Goal: Information Seeking & Learning: Check status

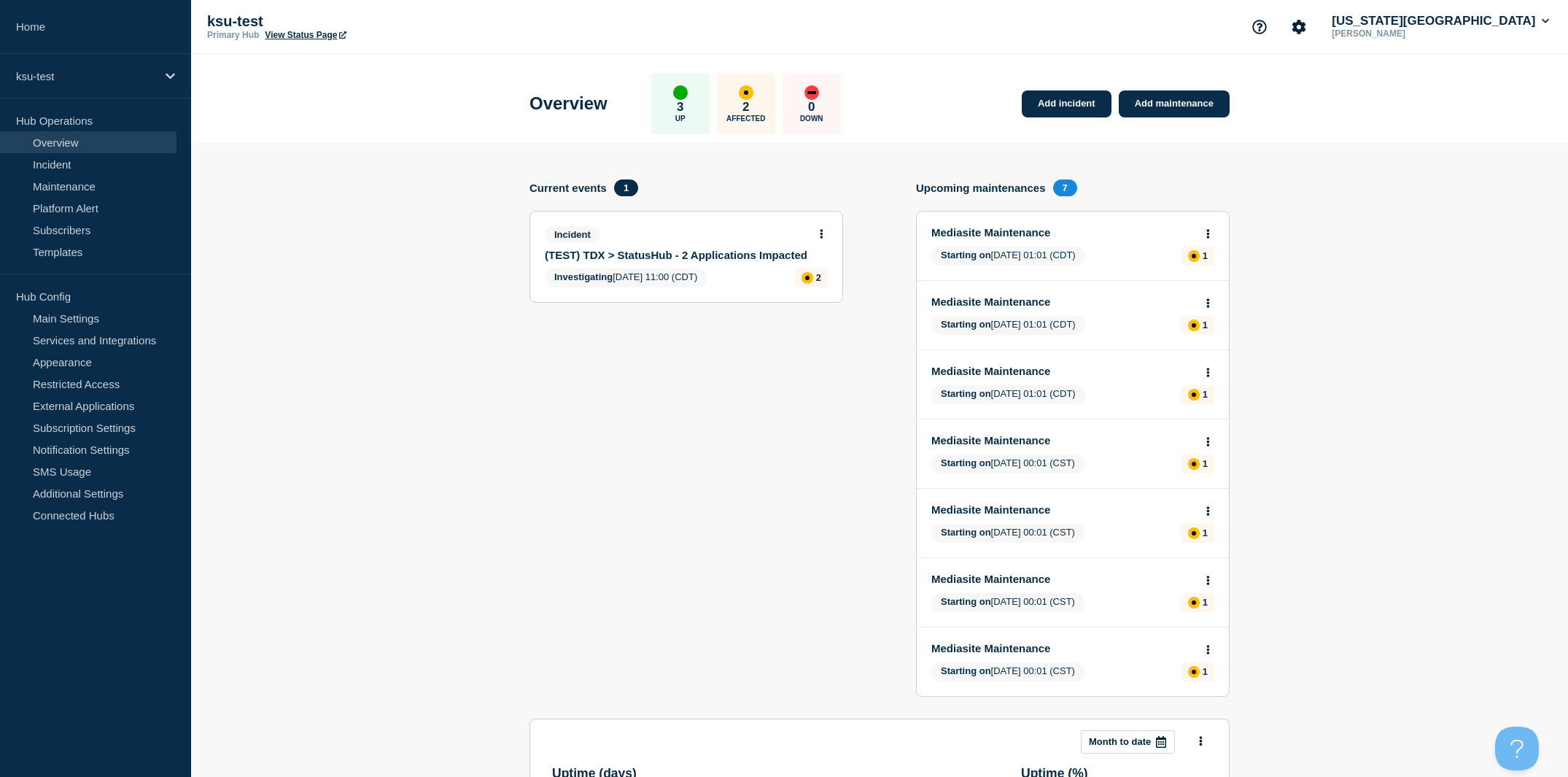
click at [815, 240] on div "Incident" at bounding box center [680, 234] width 271 height 16
click at [823, 236] on button at bounding box center [822, 234] width 13 height 13
click at [830, 273] on link "View incident" at bounding box center [815, 273] width 60 height 12
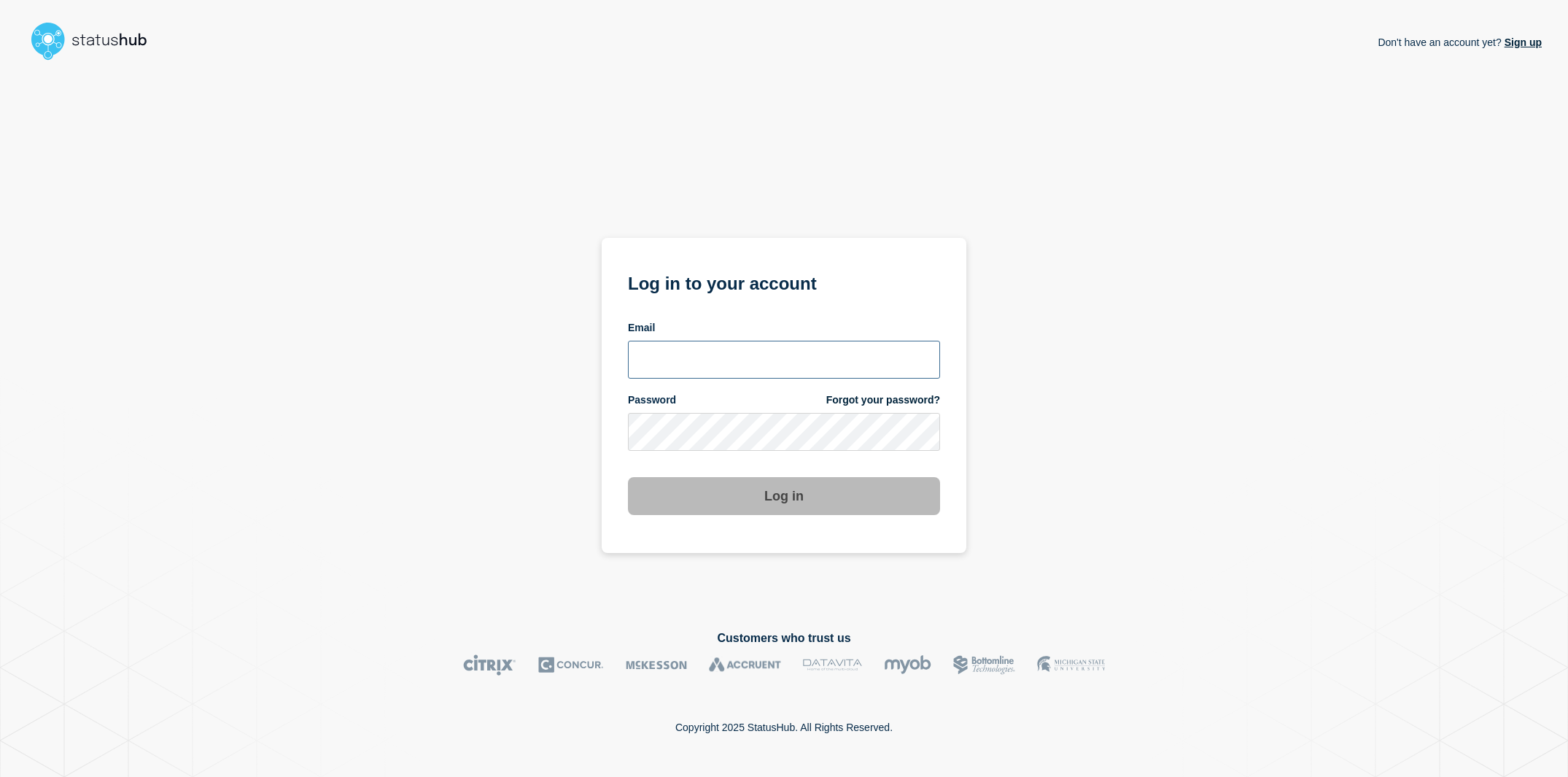
type input "[EMAIL_ADDRESS][DOMAIN_NAME]"
click at [494, 348] on div "Don't have an account yet? Sign up Log in to your account Email [EMAIL_ADDRESS]…" at bounding box center [784, 336] width 1516 height 541
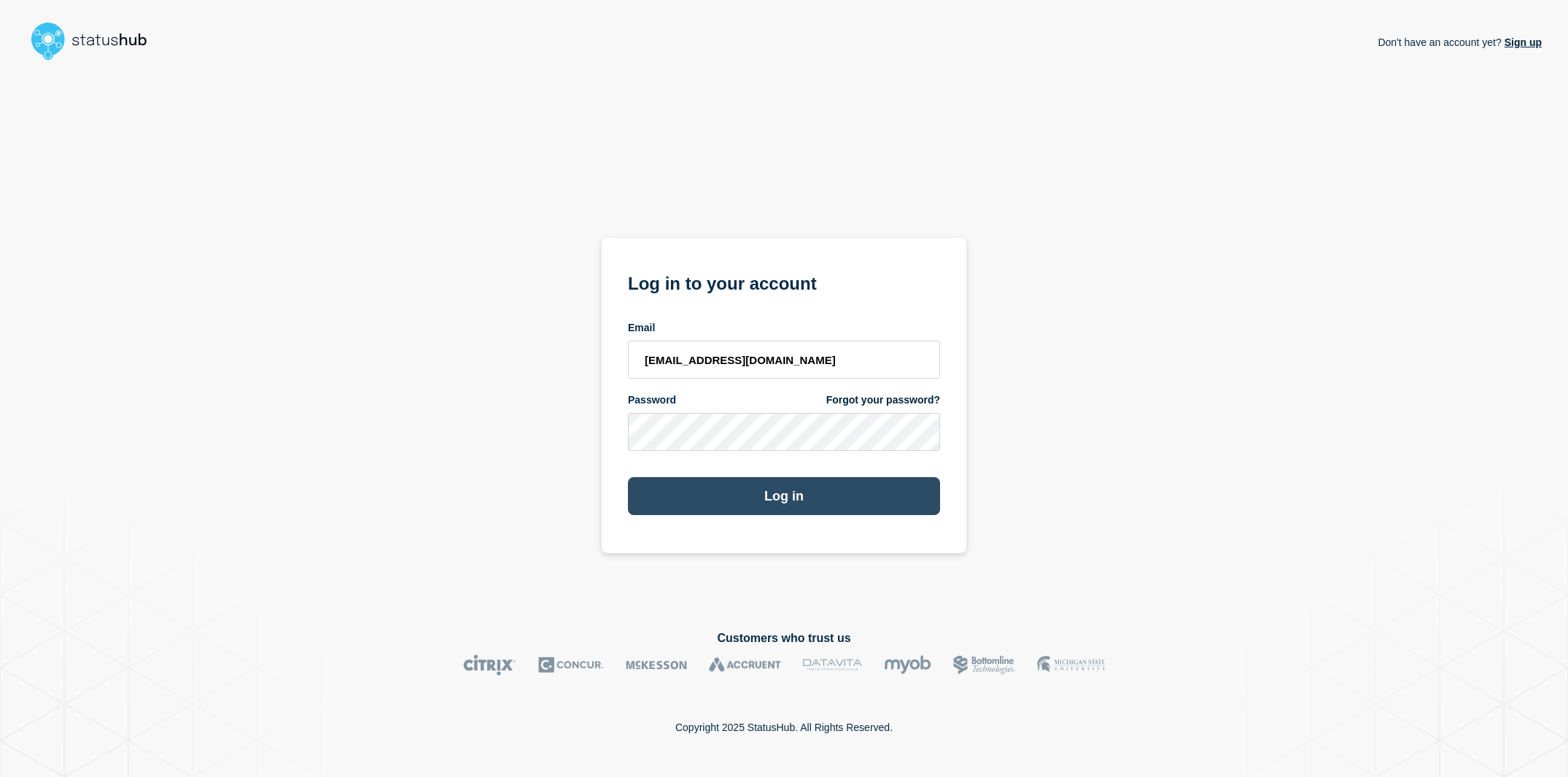
click at [752, 503] on button "Log in" at bounding box center [784, 496] width 312 height 38
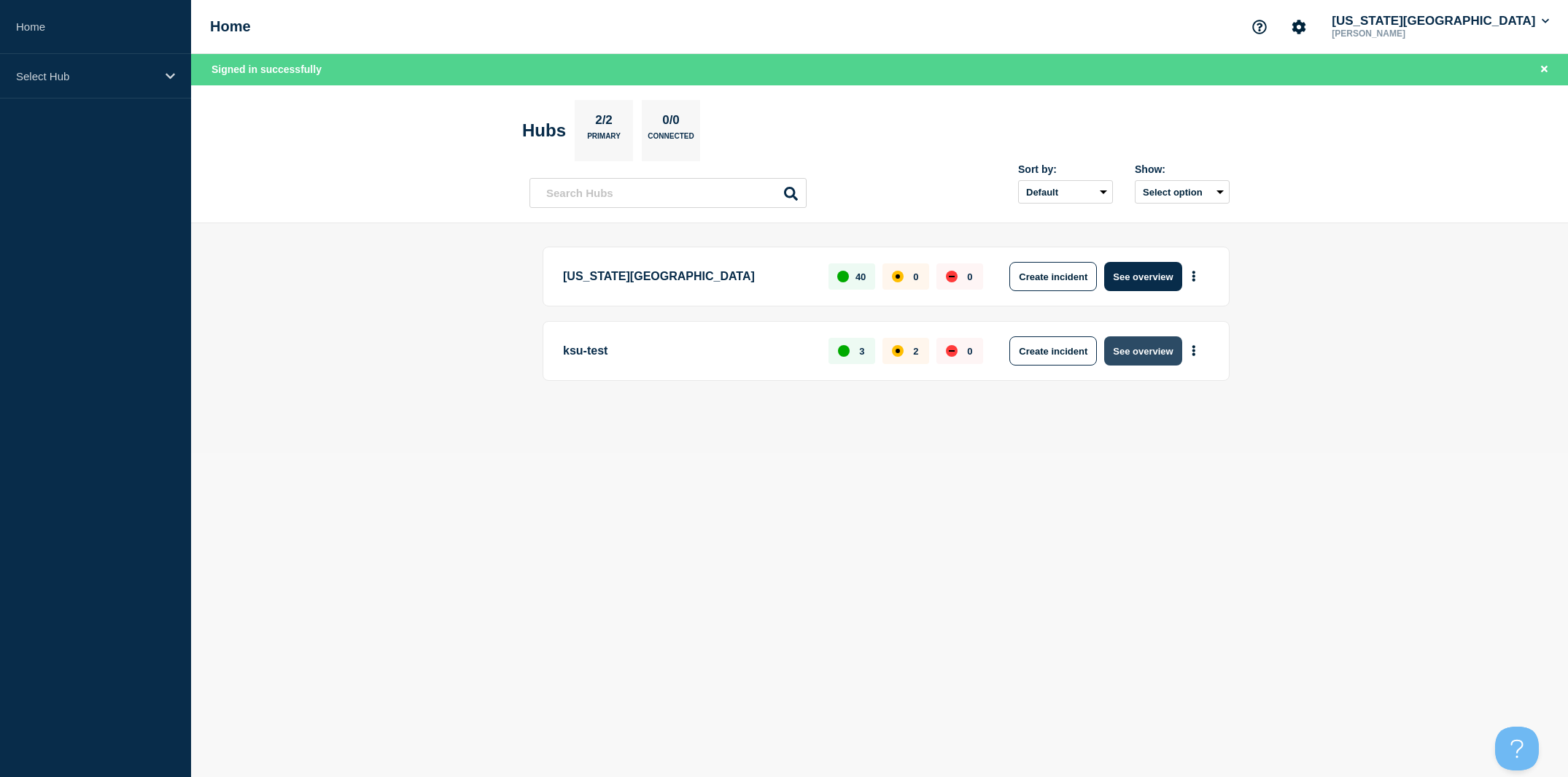
click at [1137, 352] on button "See overview" at bounding box center [1143, 350] width 78 height 29
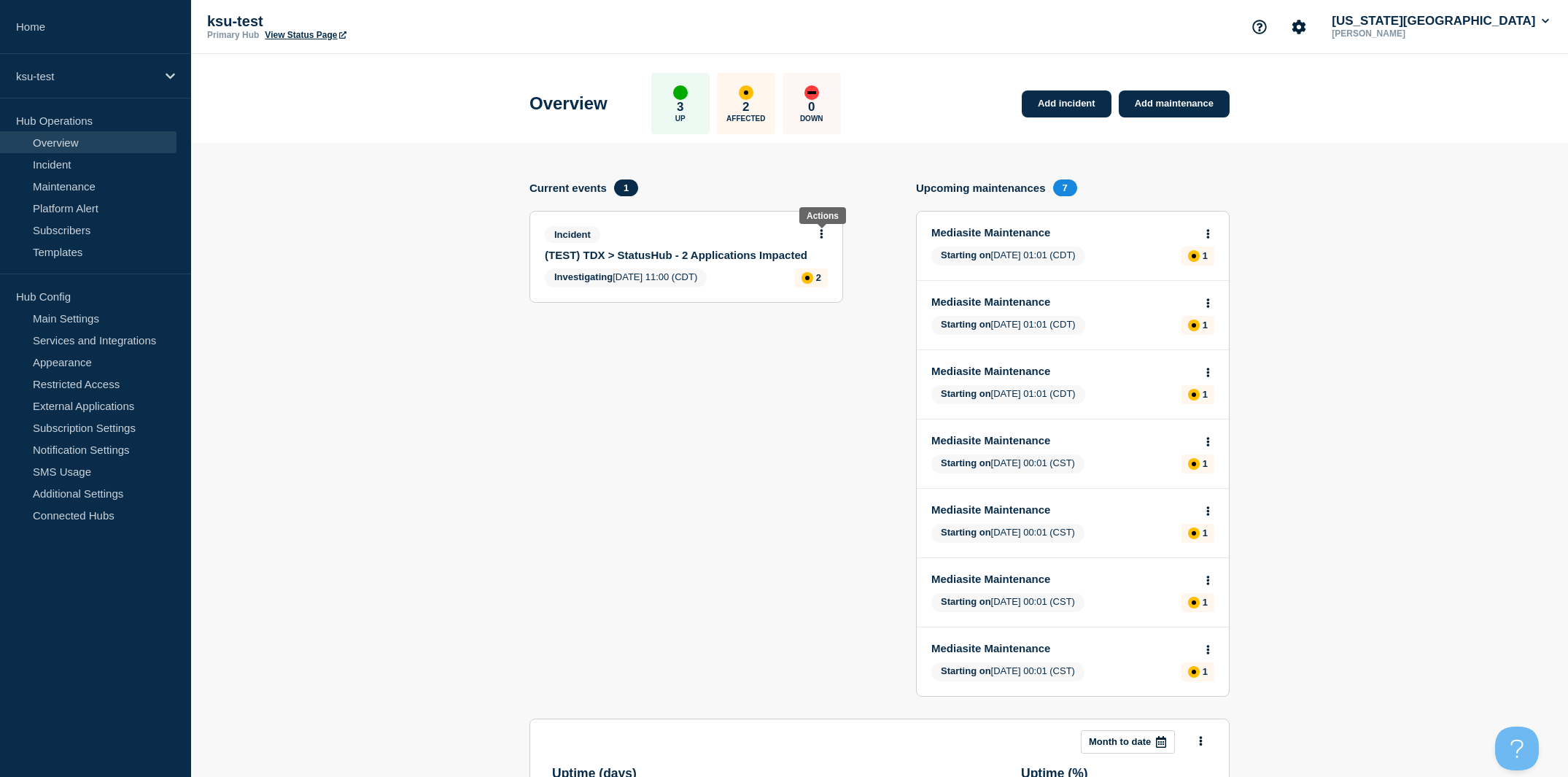
click at [821, 235] on icon at bounding box center [822, 233] width 3 height 10
click at [813, 271] on link "View incident" at bounding box center [815, 273] width 60 height 12
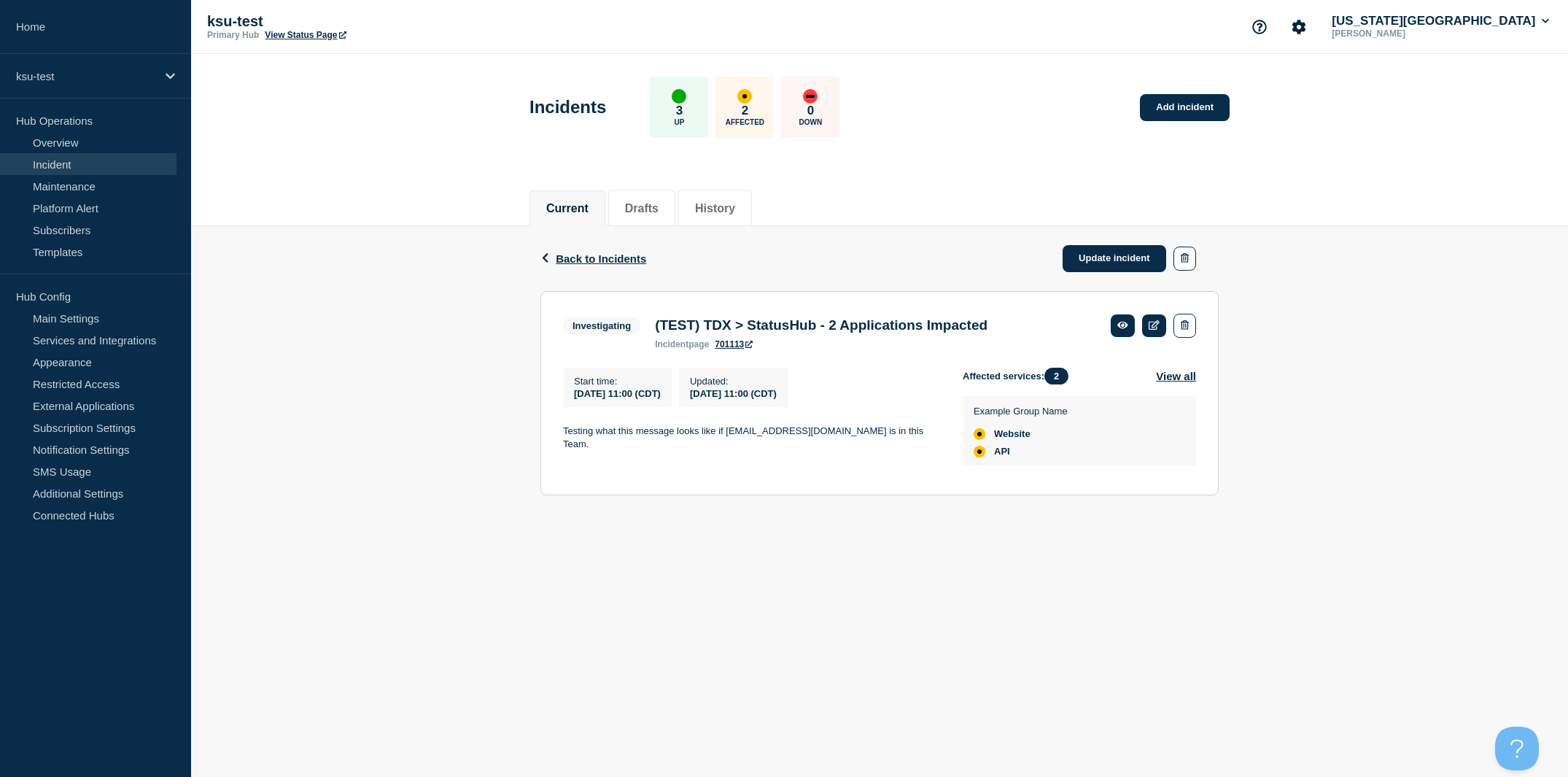
click at [740, 345] on link "701113" at bounding box center [734, 345] width 38 height 10
